Goal: Information Seeking & Learning: Learn about a topic

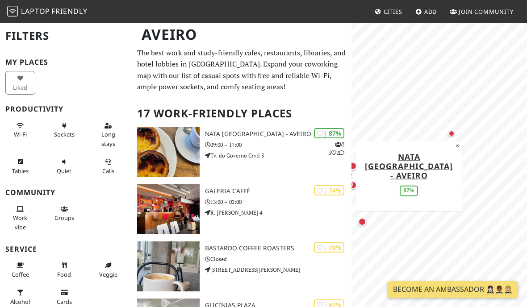
click at [450, 131] on div "Map marker" at bounding box center [451, 133] width 6 height 6
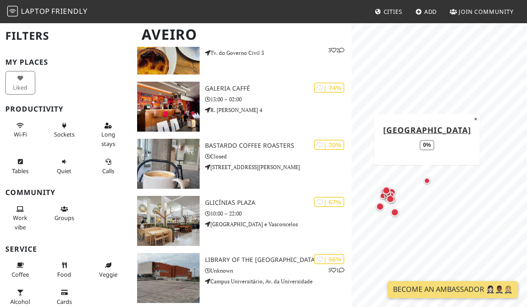
scroll to position [103, 0]
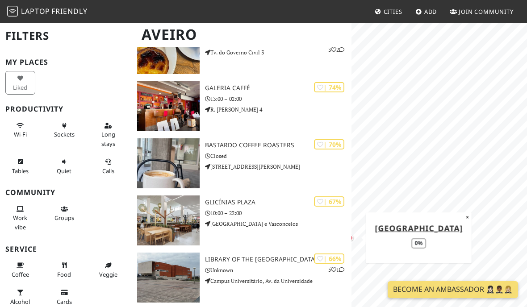
click at [48, 11] on span "Laptop" at bounding box center [35, 11] width 29 height 10
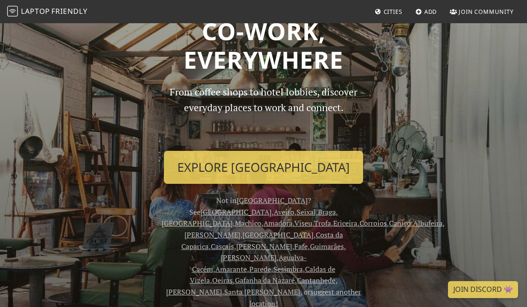
scroll to position [37, 0]
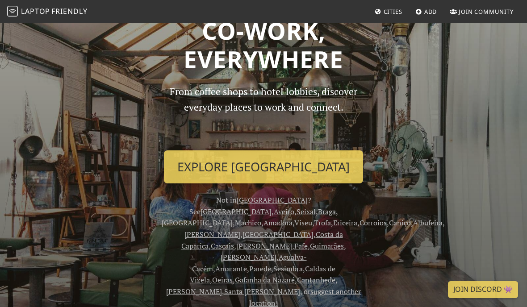
click at [289, 287] on link "Santa [PERSON_NAME]" at bounding box center [262, 292] width 76 height 10
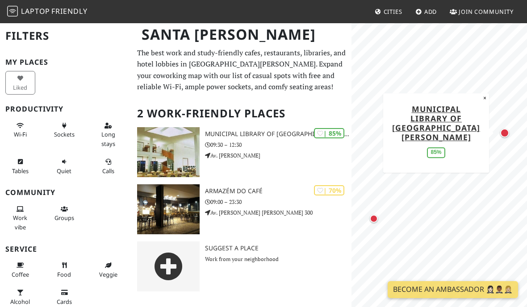
click at [284, 134] on h3 "Municipal Library of Santa Maria da Feira" at bounding box center [278, 134] width 147 height 8
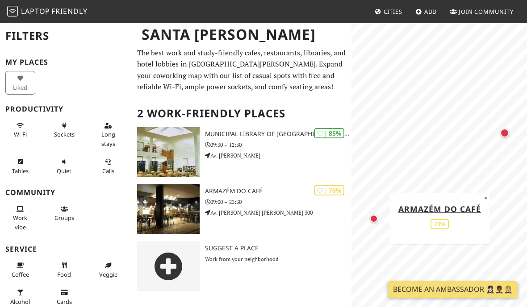
click at [276, 199] on p "09:00 – 23:30" at bounding box center [278, 202] width 147 height 8
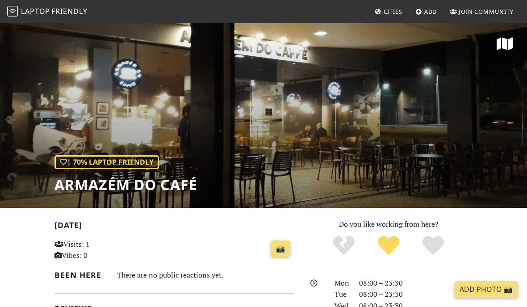
click at [505, 150] on div "| 70% Laptop Friendly Armazém do Café" at bounding box center [263, 115] width 527 height 186
click at [37, 63] on div "| 70% Laptop Friendly Armazém do Café" at bounding box center [263, 115] width 527 height 186
click at [49, 41] on div "| 70% Laptop Friendly Armazém do Café" at bounding box center [263, 115] width 527 height 186
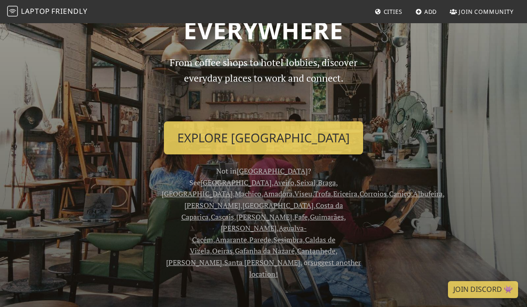
scroll to position [71, 0]
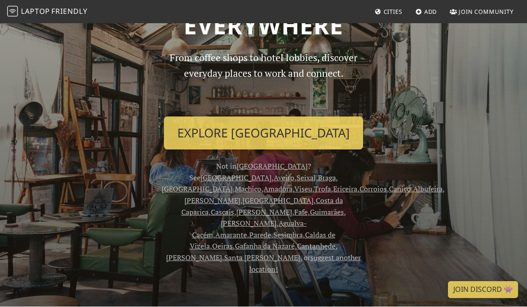
click at [388, 13] on span "Cities" at bounding box center [393, 12] width 19 height 8
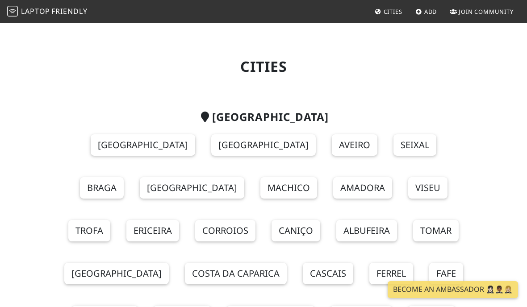
click at [423, 5] on link "Add" at bounding box center [426, 12] width 29 height 16
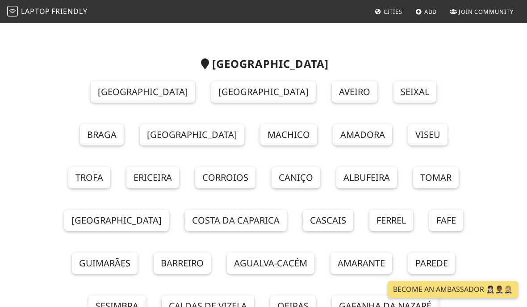
scroll to position [41, 0]
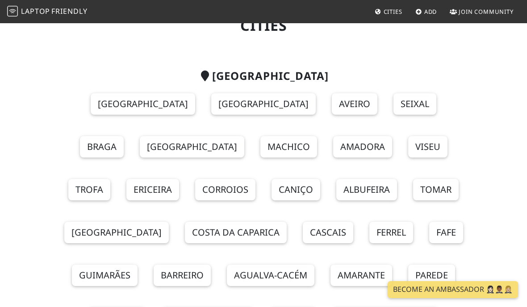
click at [332, 100] on link "Aveiro" at bounding box center [355, 103] width 46 height 21
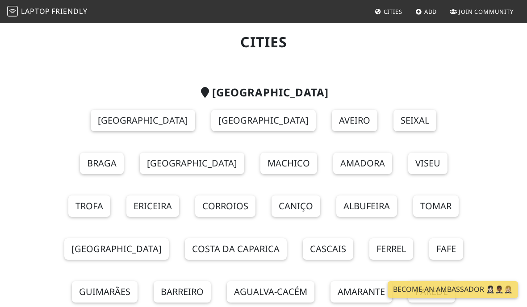
scroll to position [14, 0]
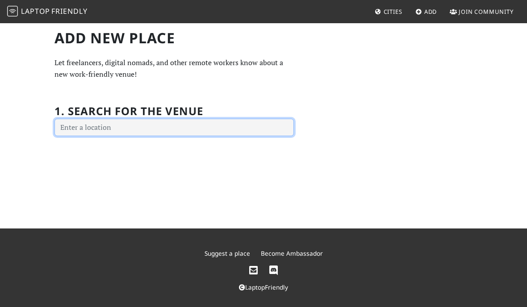
click at [266, 130] on input "text" at bounding box center [173, 128] width 239 height 18
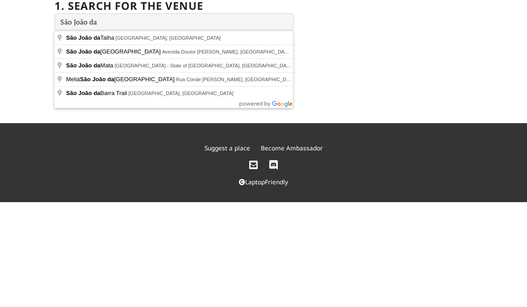
type input "São João da Madeira, Avenida Doutor Renato Araújo, São João da Madeira, Portugal"
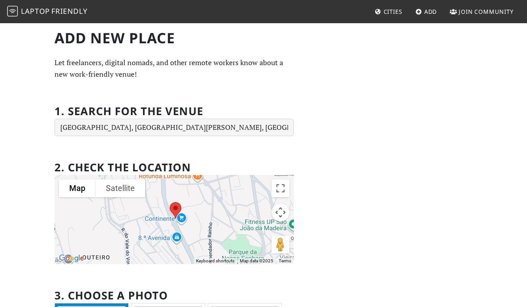
scroll to position [12, 0]
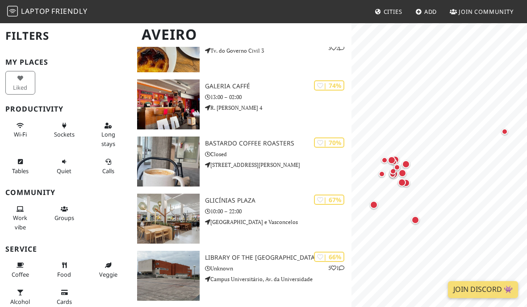
scroll to position [96, 0]
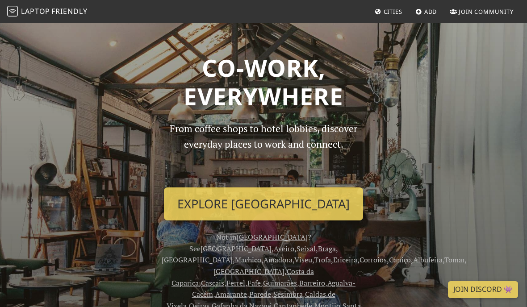
scroll to position [107, 0]
